Goal: Check status: Check status

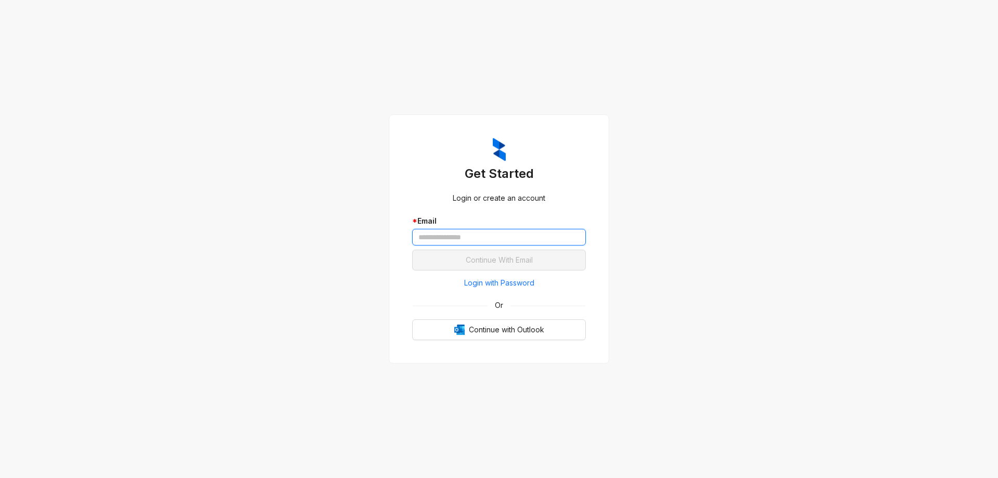
click at [497, 236] on input "text" at bounding box center [499, 237] width 174 height 17
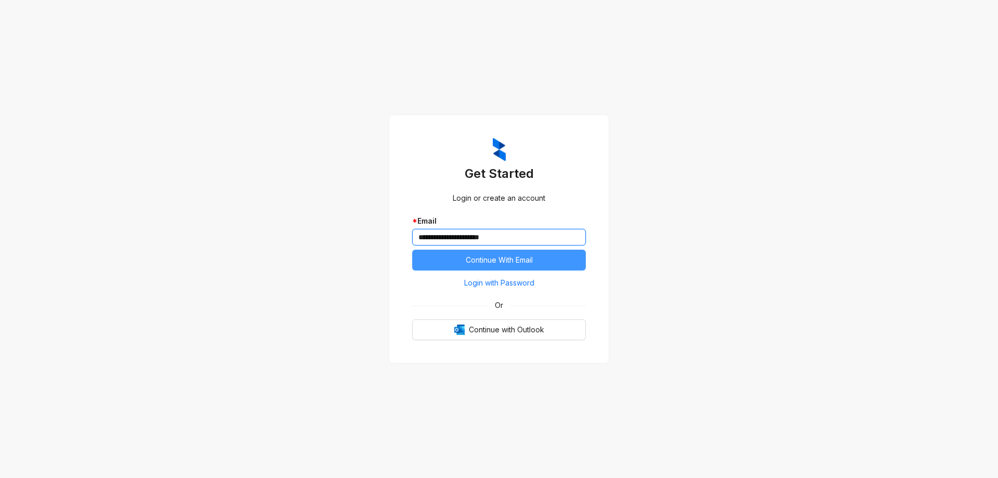
type input "**********"
click at [502, 258] on span "Continue With Email" at bounding box center [499, 259] width 67 height 11
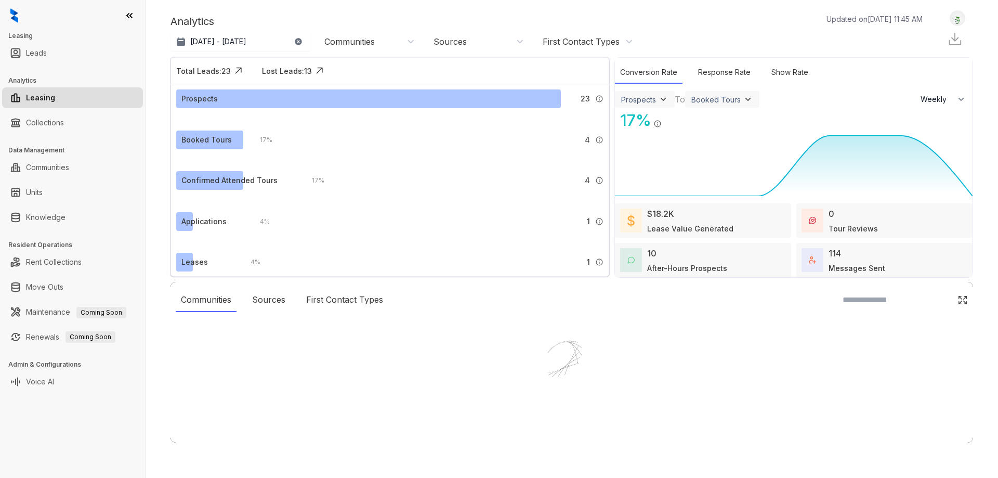
select select "******"
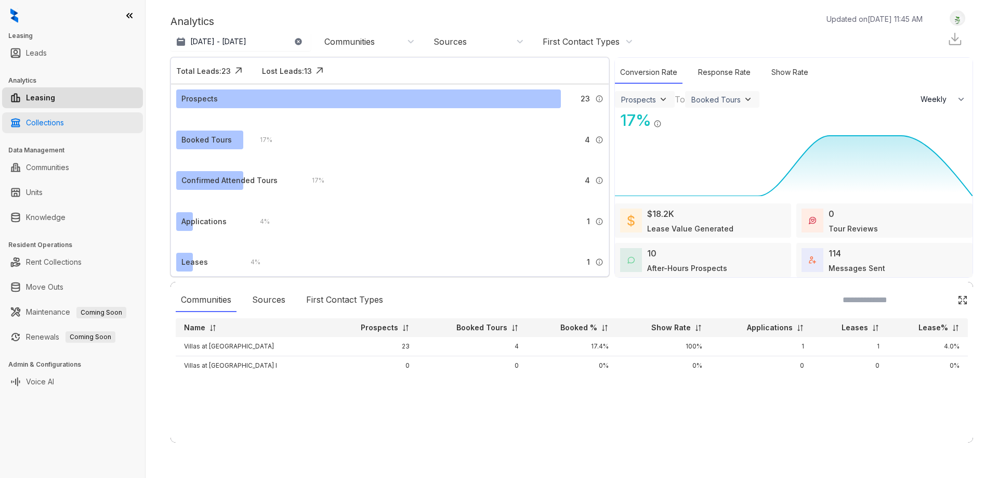
click at [51, 128] on link "Collections" at bounding box center [45, 122] width 38 height 21
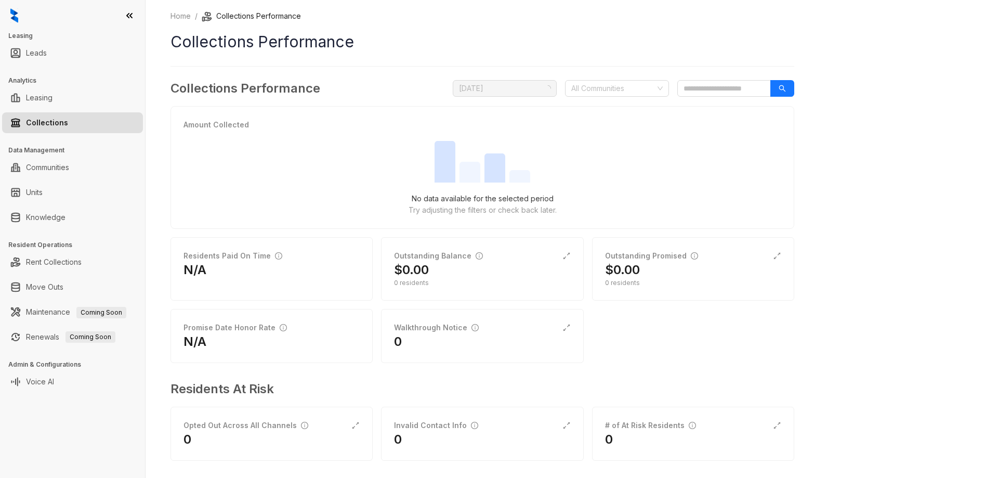
click at [37, 122] on link "Collections" at bounding box center [47, 122] width 42 height 21
click at [627, 91] on div at bounding box center [611, 88] width 89 height 15
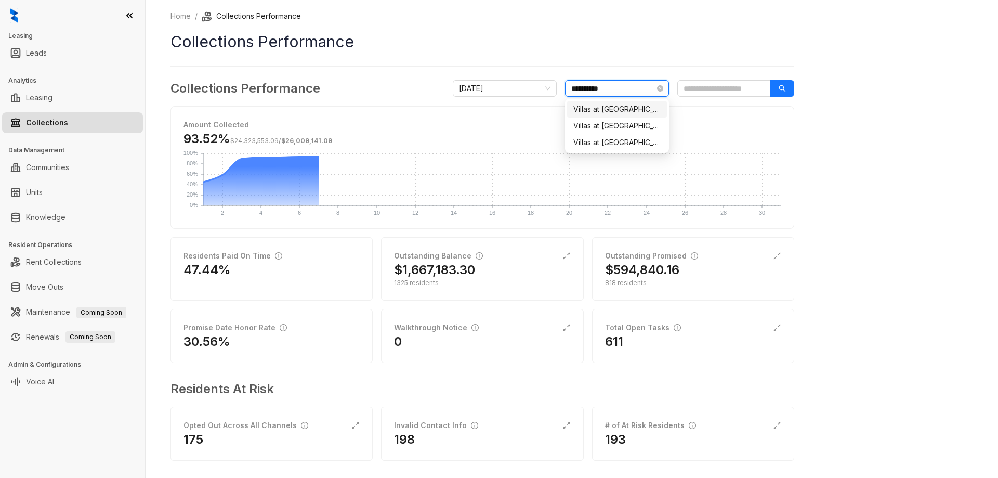
type input "**********"
click at [623, 110] on div "Villas at Stonebridge" at bounding box center [617, 108] width 87 height 11
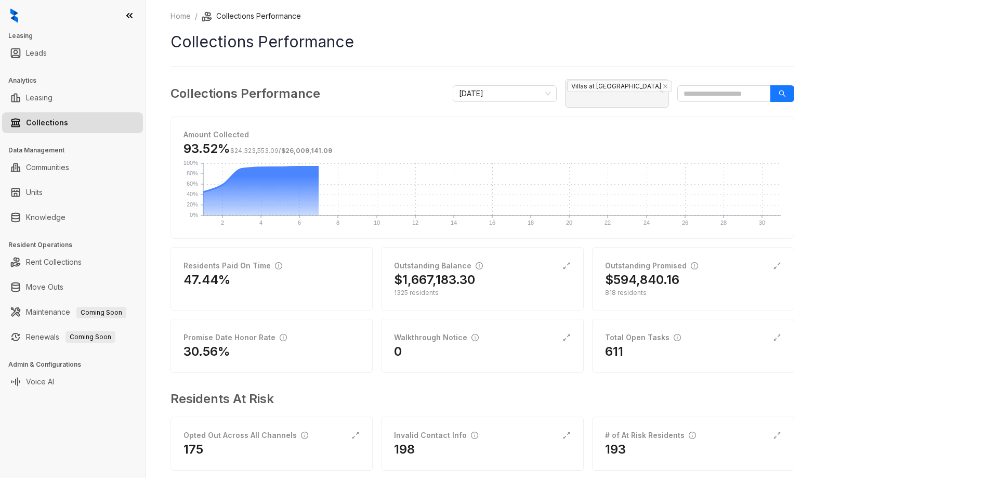
click at [859, 114] on div "Home / Collections Performance Collections Performance Collections Performance …" at bounding box center [572, 239] width 853 height 478
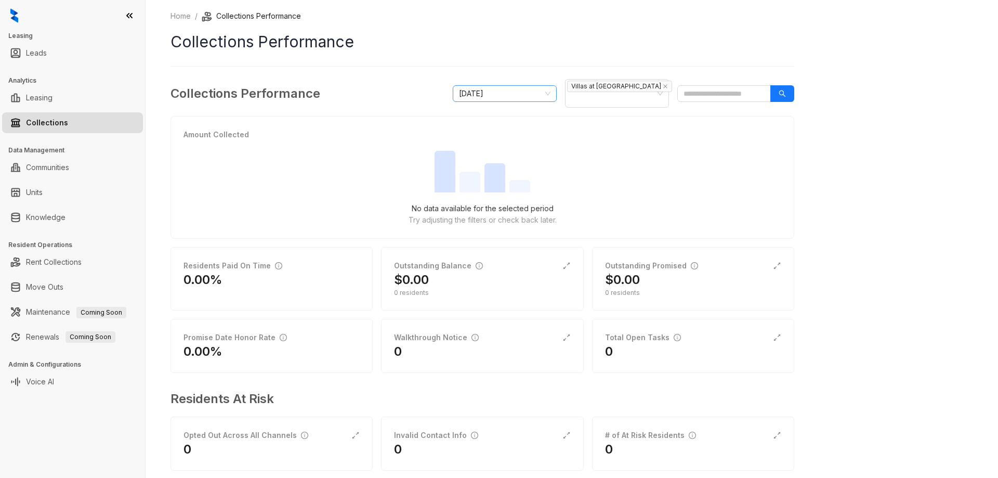
click at [547, 89] on span "October 2025" at bounding box center [505, 94] width 92 height 16
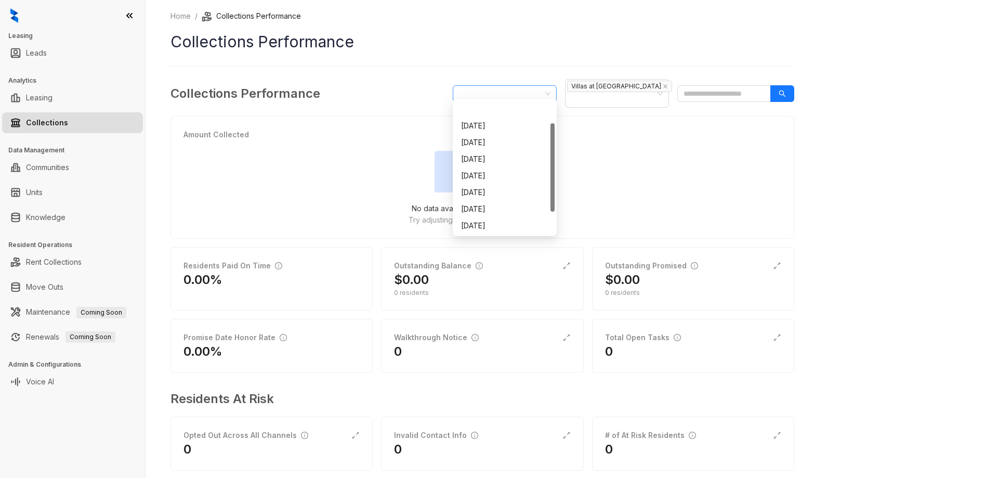
scroll to position [33, 0]
click at [506, 209] on div "September 2025" at bounding box center [504, 208] width 87 height 11
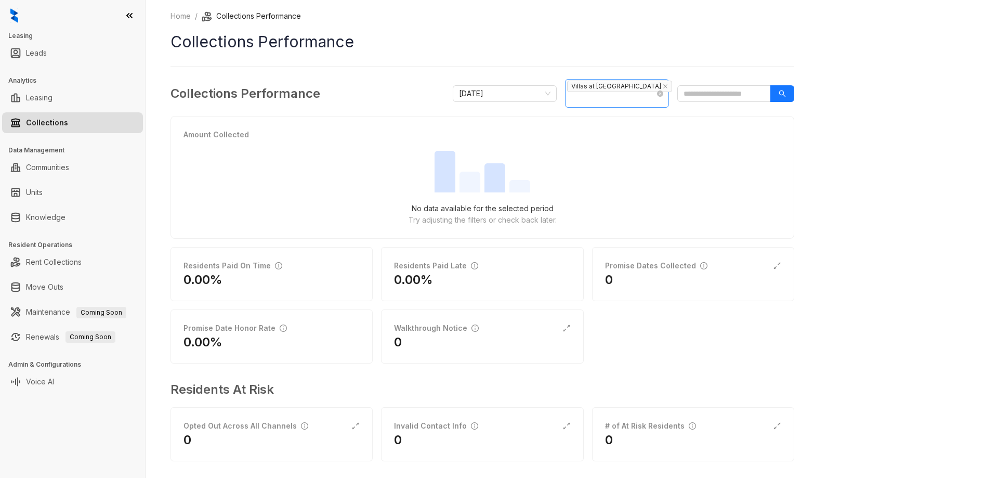
click at [649, 87] on span "Villas at Stonebridge" at bounding box center [621, 86] width 109 height 12
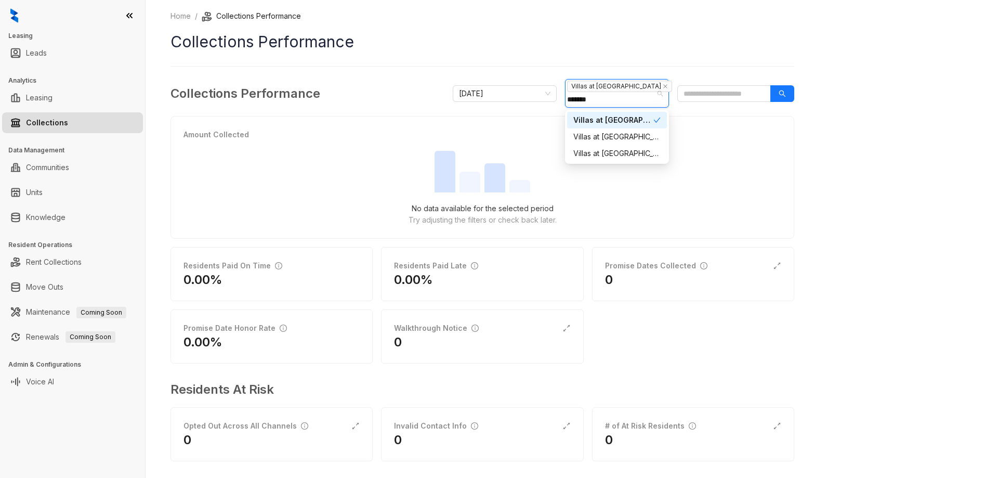
type input "********"
click at [617, 136] on div "Villas at Stonebridge I" at bounding box center [617, 136] width 87 height 11
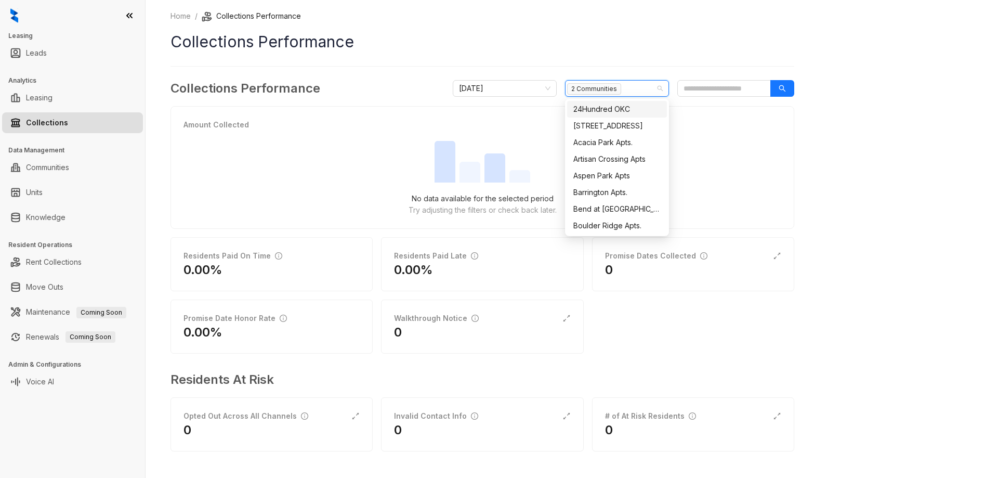
click at [653, 49] on h1 "Collections Performance" at bounding box center [483, 41] width 624 height 23
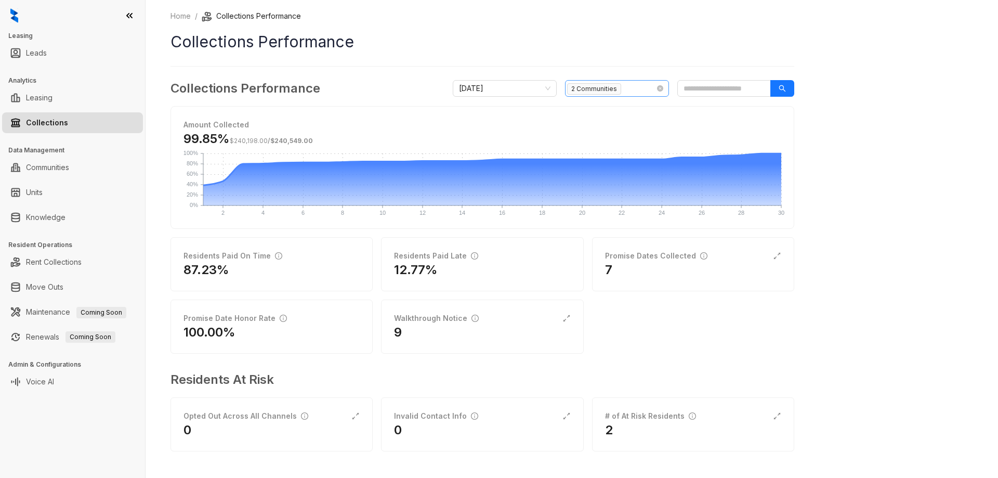
click at [625, 86] on span "2 Communities" at bounding box center [596, 89] width 58 height 12
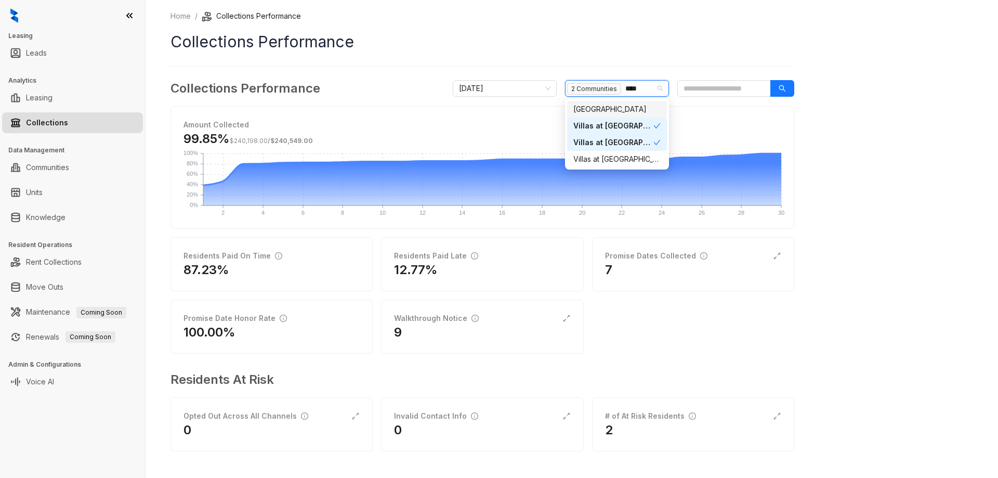
type input "*****"
click at [641, 122] on div "Villas at Stonebridge" at bounding box center [614, 125] width 80 height 11
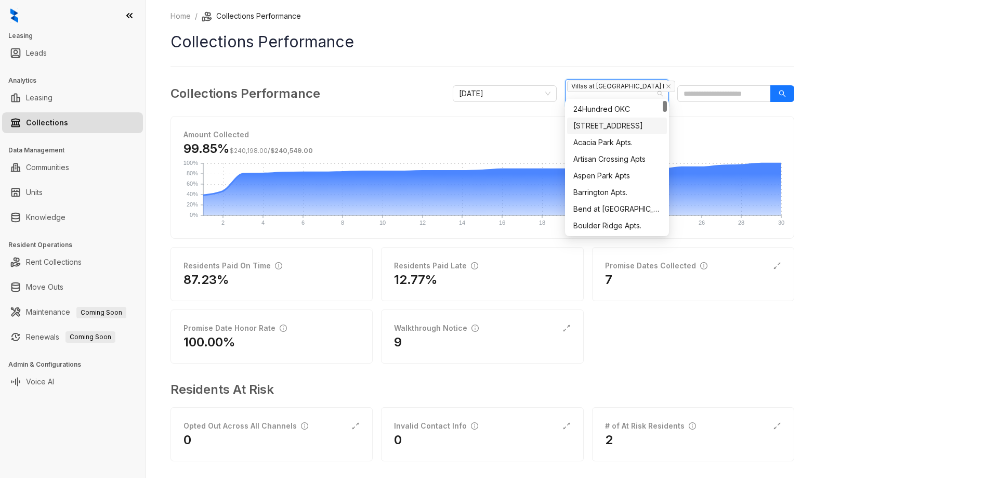
click at [853, 103] on div "Home / Collections Performance Collections Performance Collections Performance …" at bounding box center [572, 239] width 853 height 478
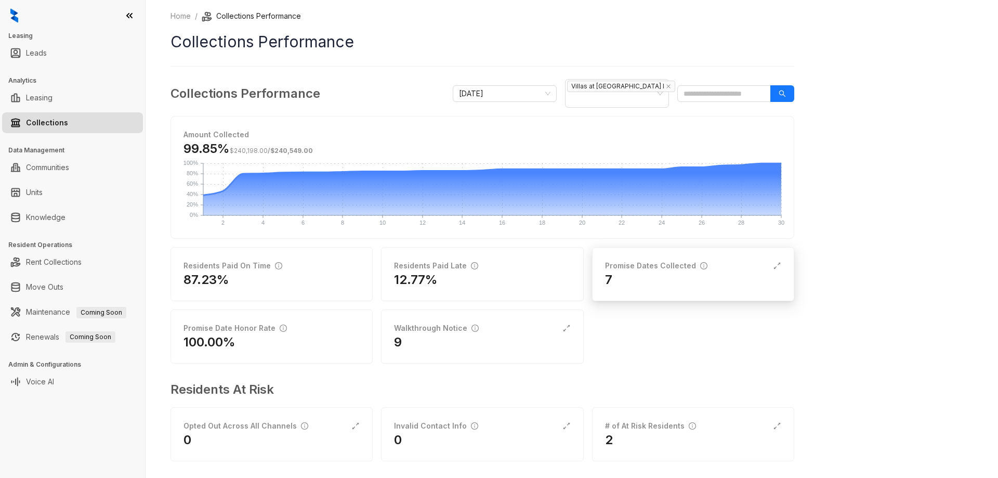
click at [705, 271] on div "7" at bounding box center [693, 279] width 176 height 17
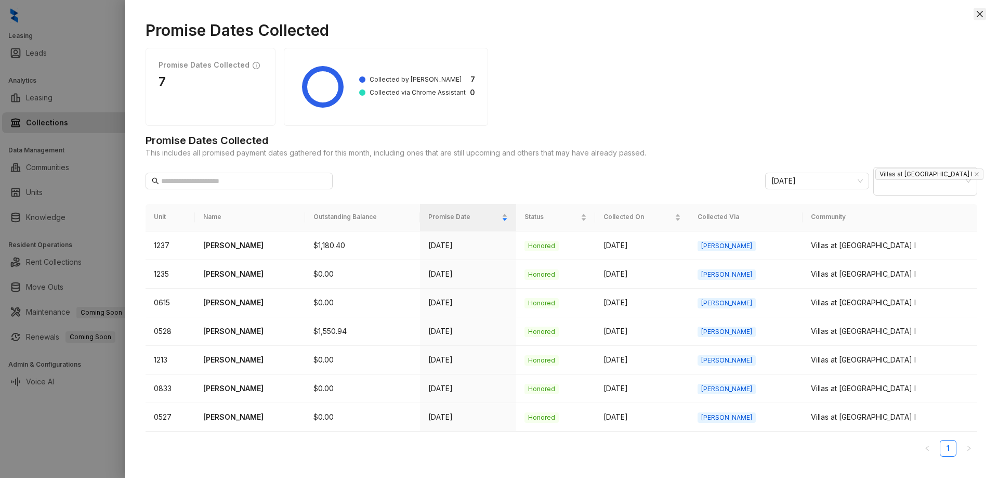
click at [980, 12] on icon "close" at bounding box center [980, 14] width 8 height 8
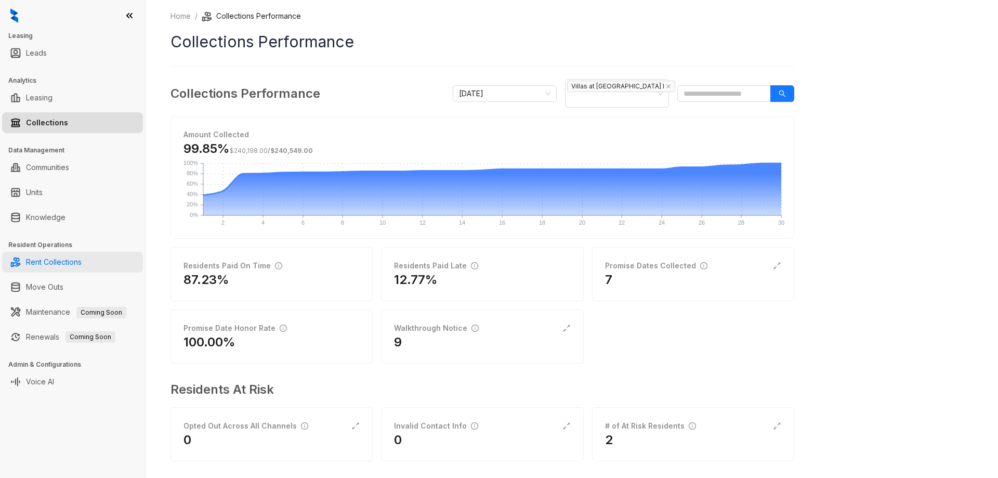
click at [67, 262] on link "Rent Collections" at bounding box center [54, 262] width 56 height 21
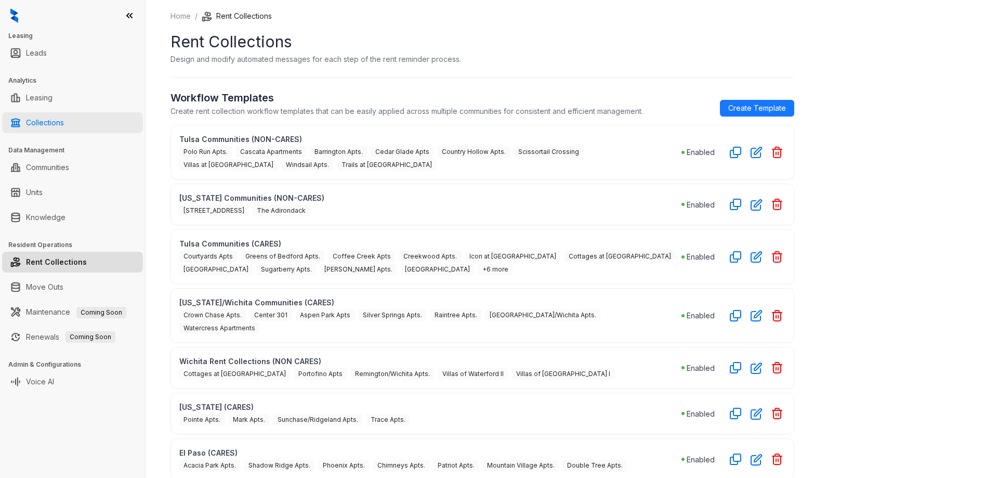
click at [46, 120] on link "Collections" at bounding box center [45, 122] width 38 height 21
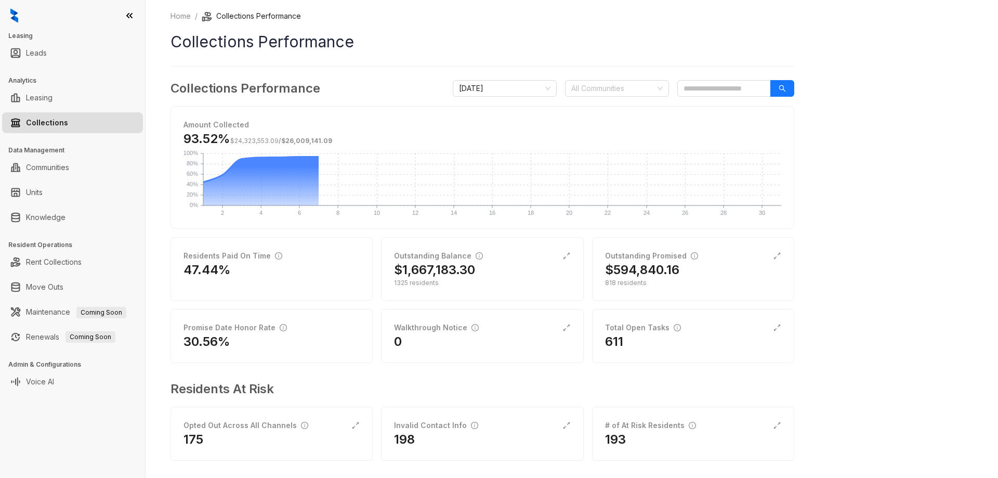
click at [915, 152] on div "Home / Collections Performance Collections Performance Collections Performance …" at bounding box center [572, 239] width 853 height 478
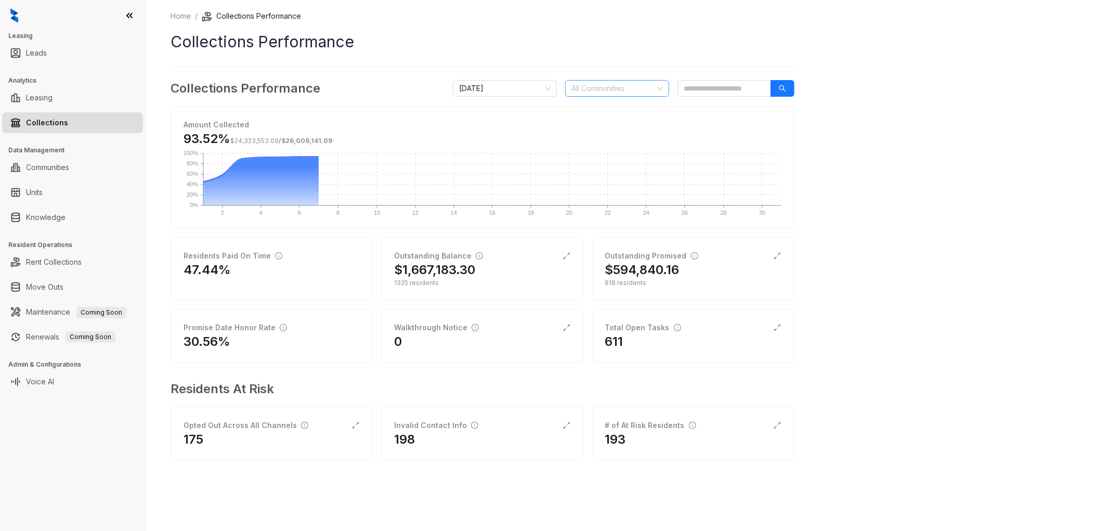
click at [633, 89] on div at bounding box center [611, 88] width 89 height 15
type input "********"
click at [620, 108] on div "Villas at Stonebridge" at bounding box center [617, 108] width 87 height 11
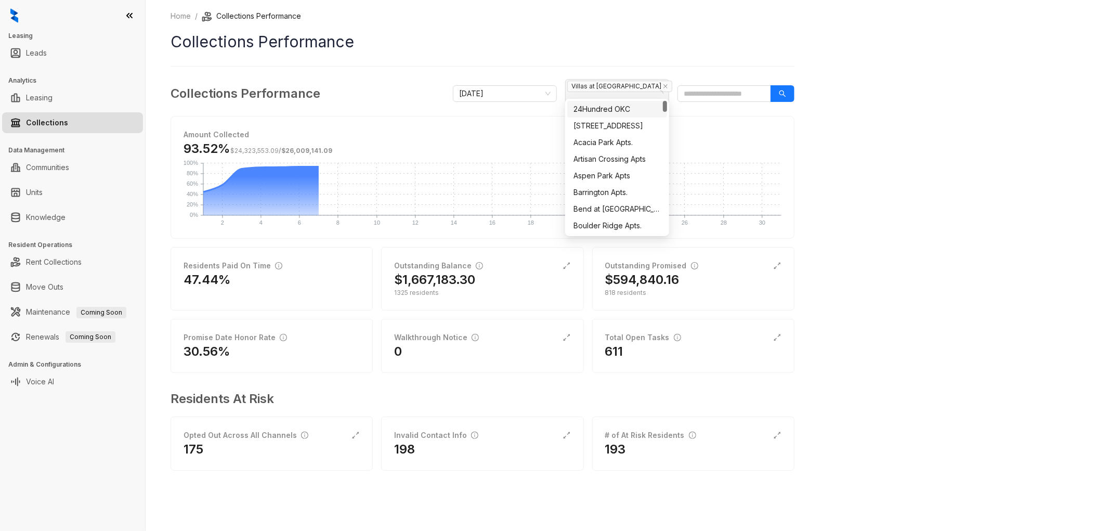
click at [845, 125] on div "Home / Collections Performance Collections Performance Collections Performance …" at bounding box center [628, 265] width 964 height 531
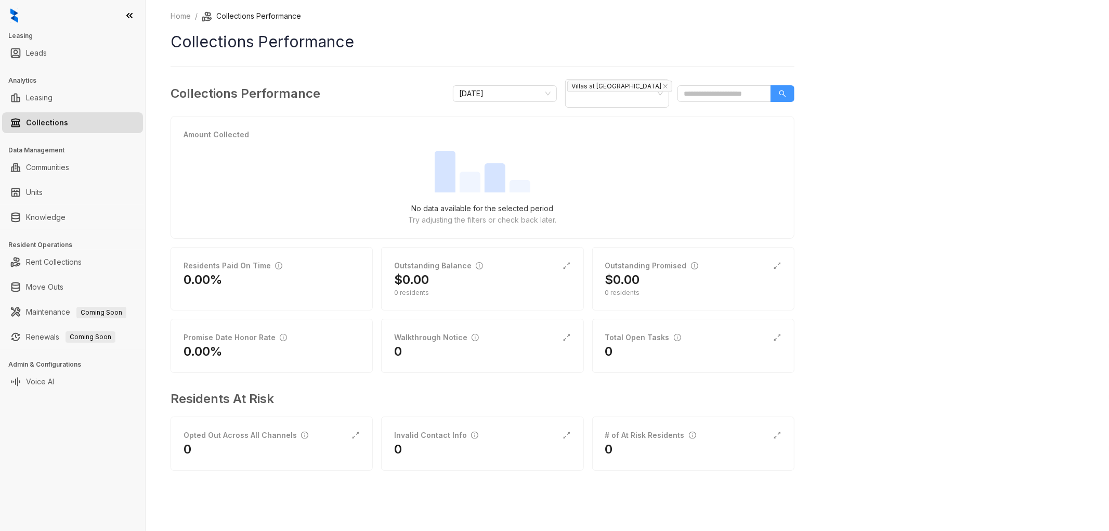
click at [784, 90] on icon "search" at bounding box center [782, 93] width 7 height 7
click at [551, 89] on div "October 2025" at bounding box center [505, 93] width 104 height 17
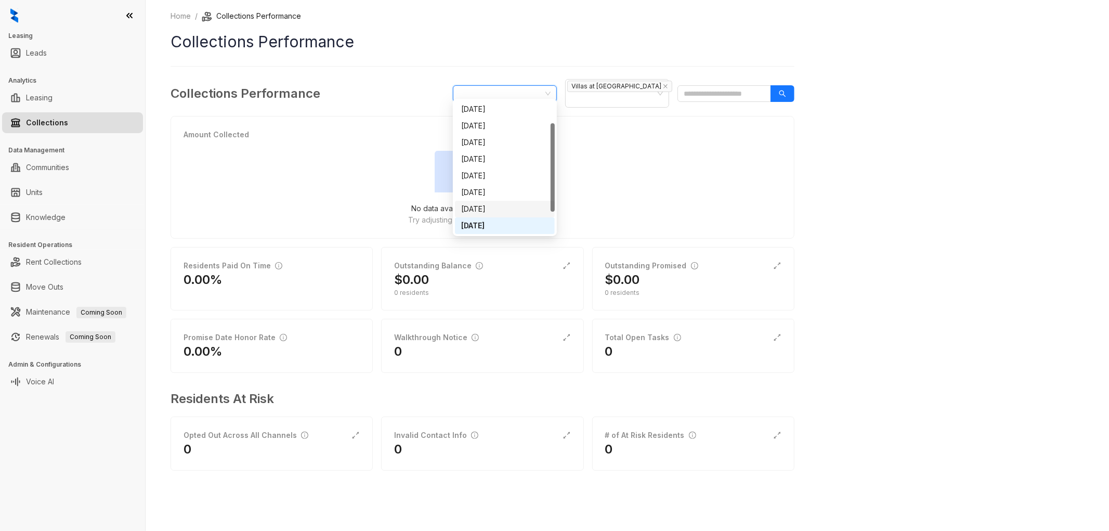
click at [510, 207] on div "September 2025" at bounding box center [504, 208] width 87 height 11
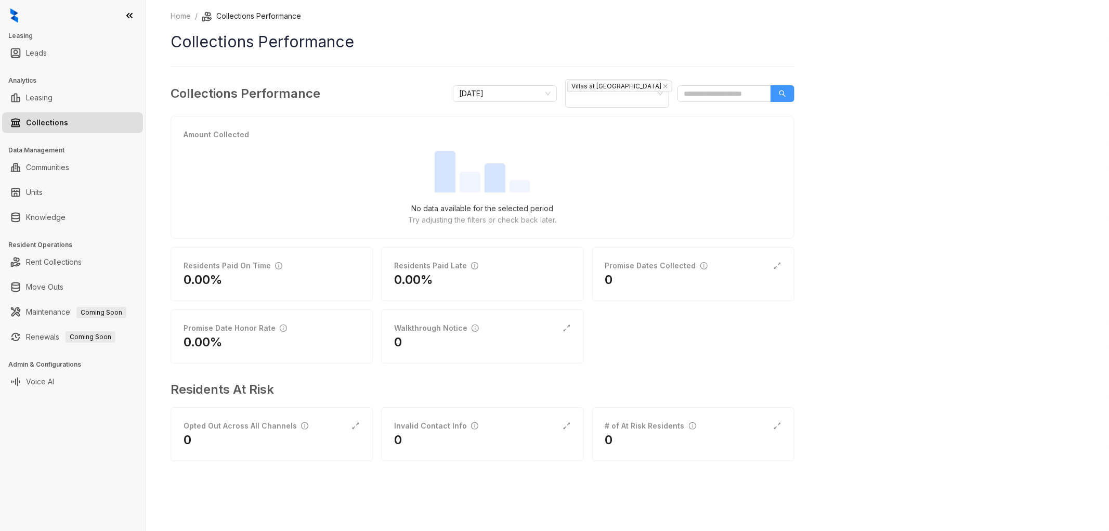
click at [777, 87] on button "button" at bounding box center [783, 93] width 24 height 17
